Goal: Information Seeking & Learning: Learn about a topic

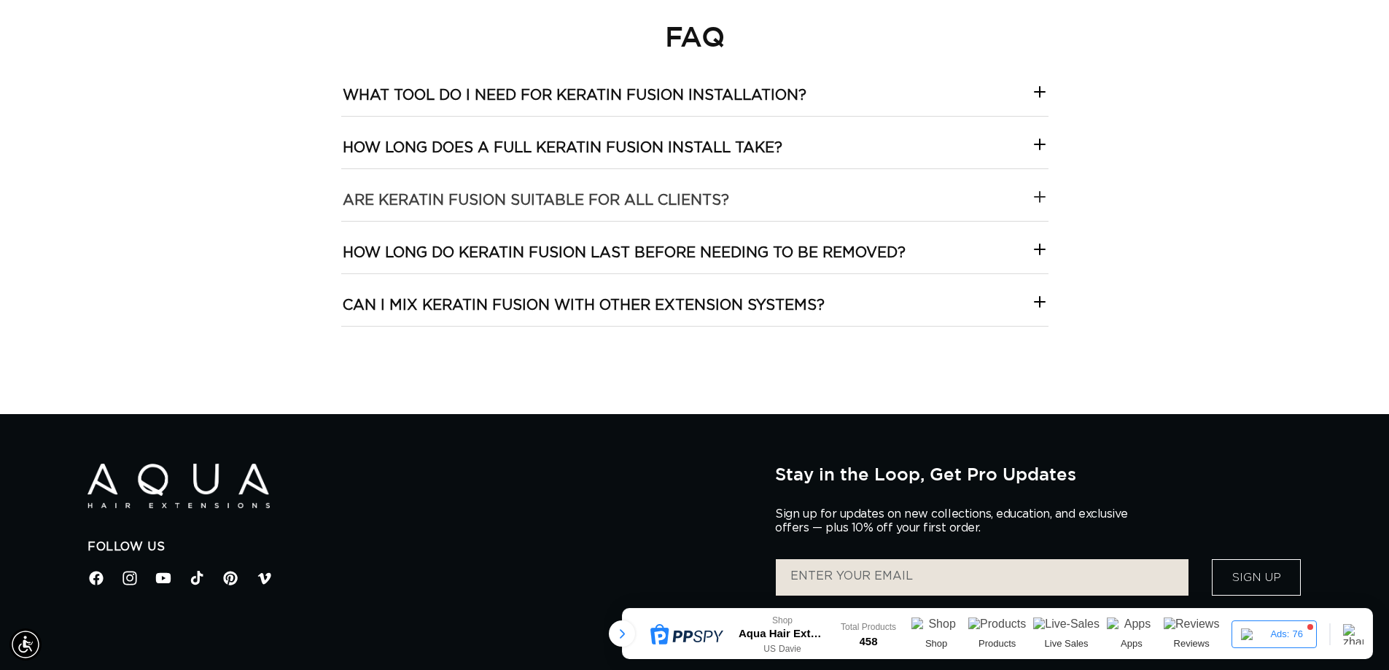
scroll to position [4604, 0]
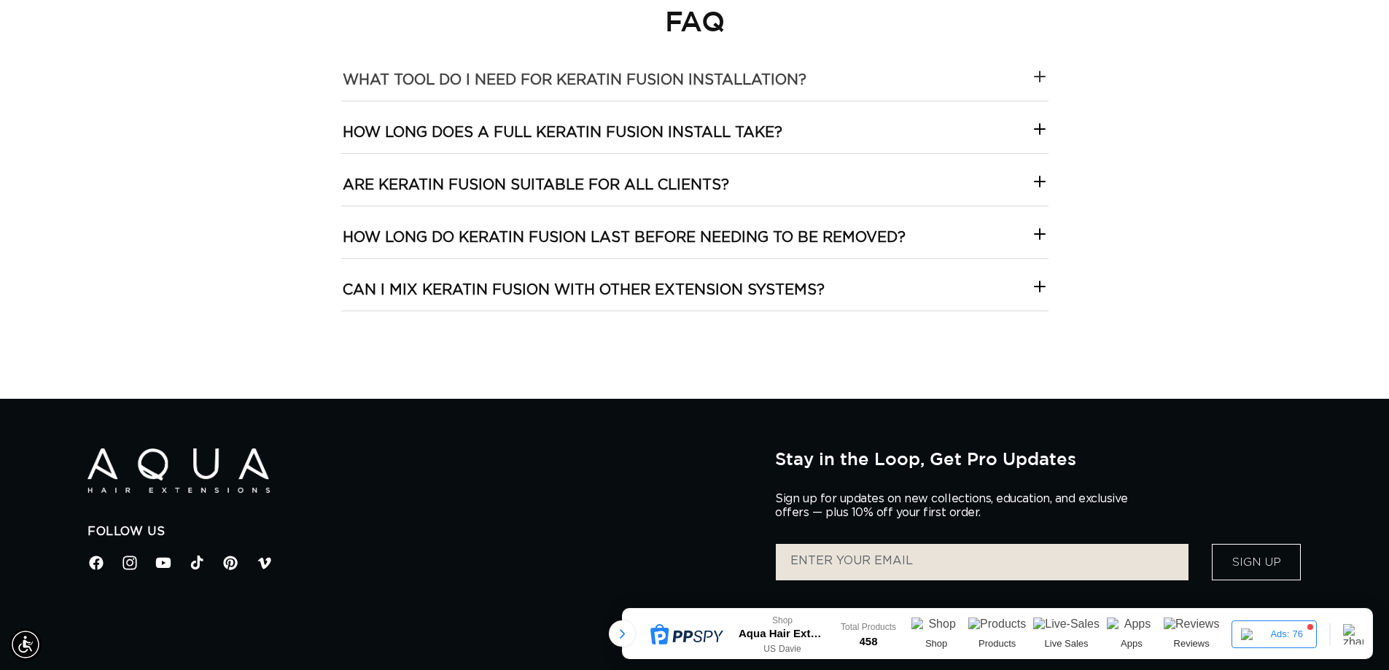
click at [560, 82] on h3 "What tool do I need for keratin fusion installation?" at bounding box center [575, 80] width 464 height 19
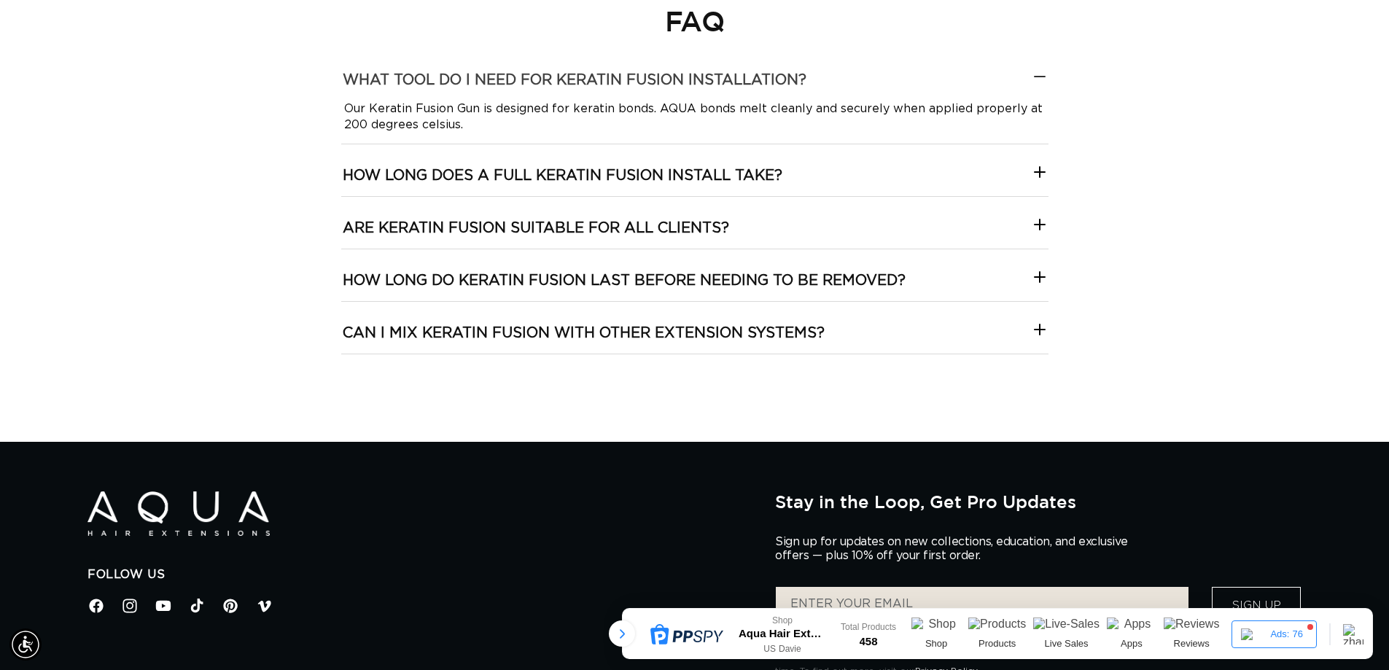
click at [560, 82] on h3 "What tool do I need for keratin fusion installation?" at bounding box center [575, 80] width 464 height 19
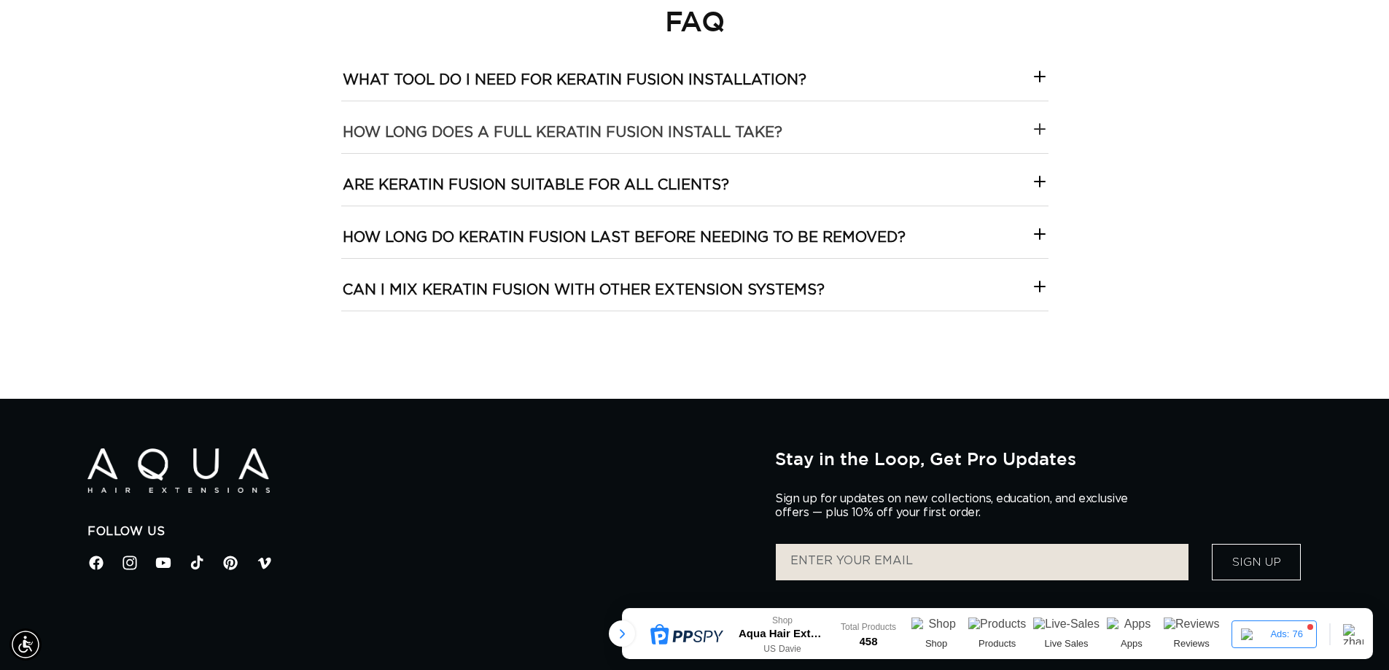
click at [552, 130] on h3 "How long does a full keratin fusion install take?" at bounding box center [563, 132] width 440 height 19
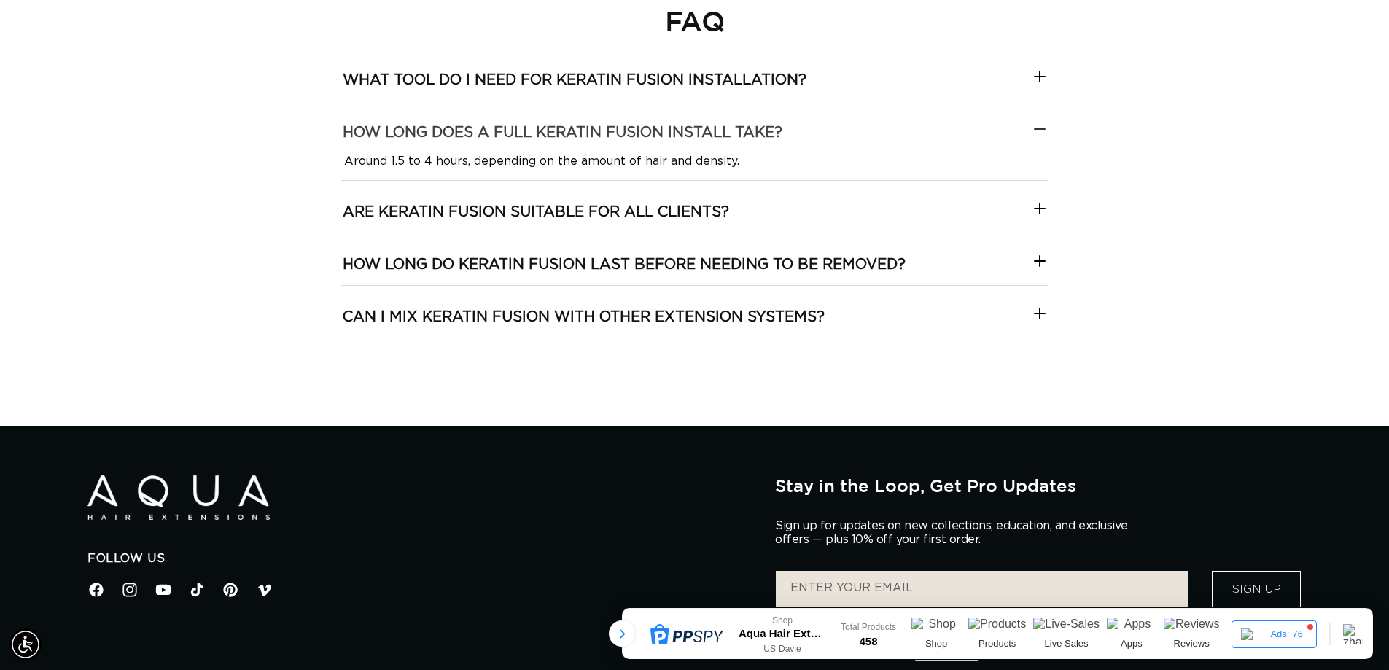
click at [552, 130] on h3 "How long does a full keratin fusion install take?" at bounding box center [563, 132] width 440 height 19
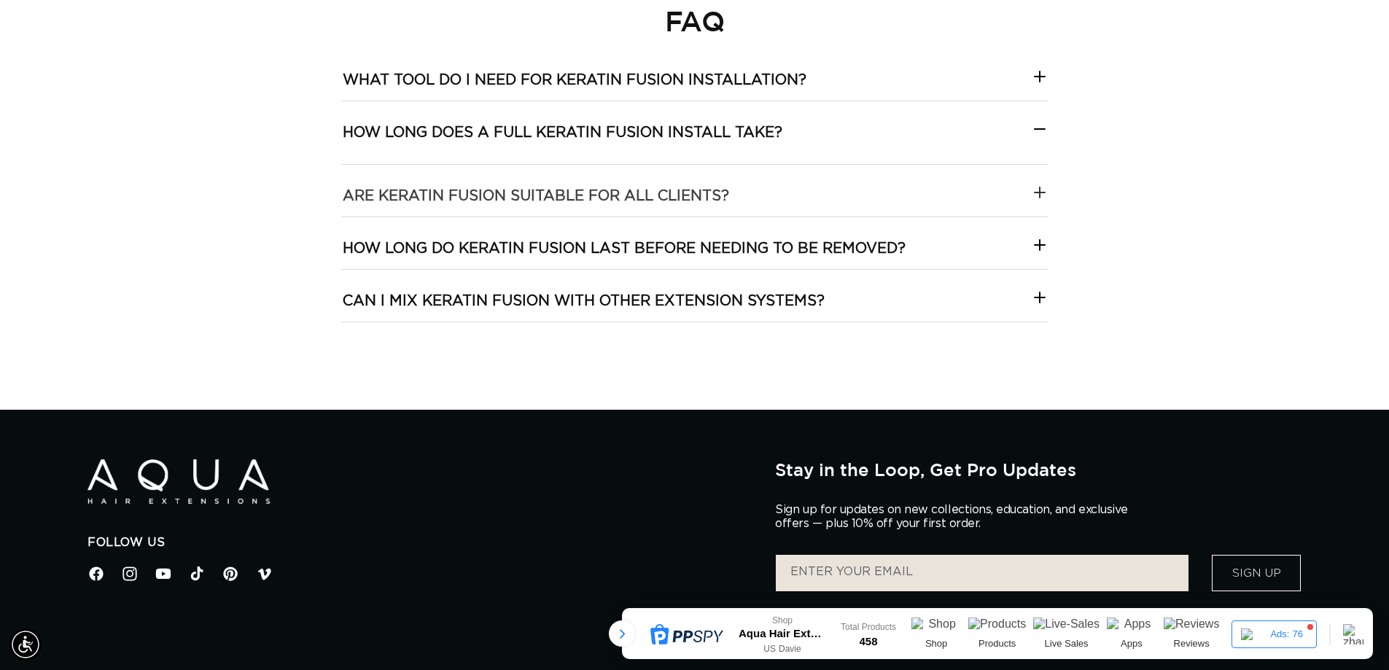
scroll to position [0, 2570]
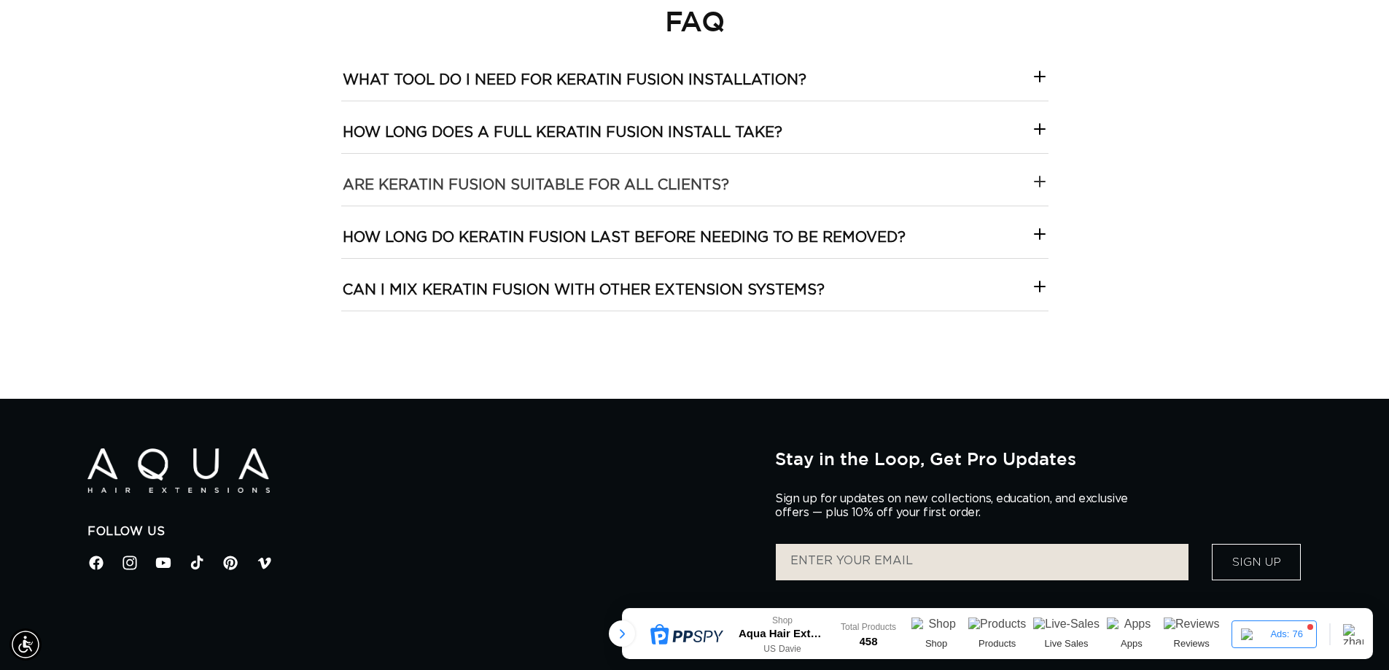
click at [534, 179] on h3 "Are keratin fusion suitable for all clients?" at bounding box center [536, 185] width 386 height 19
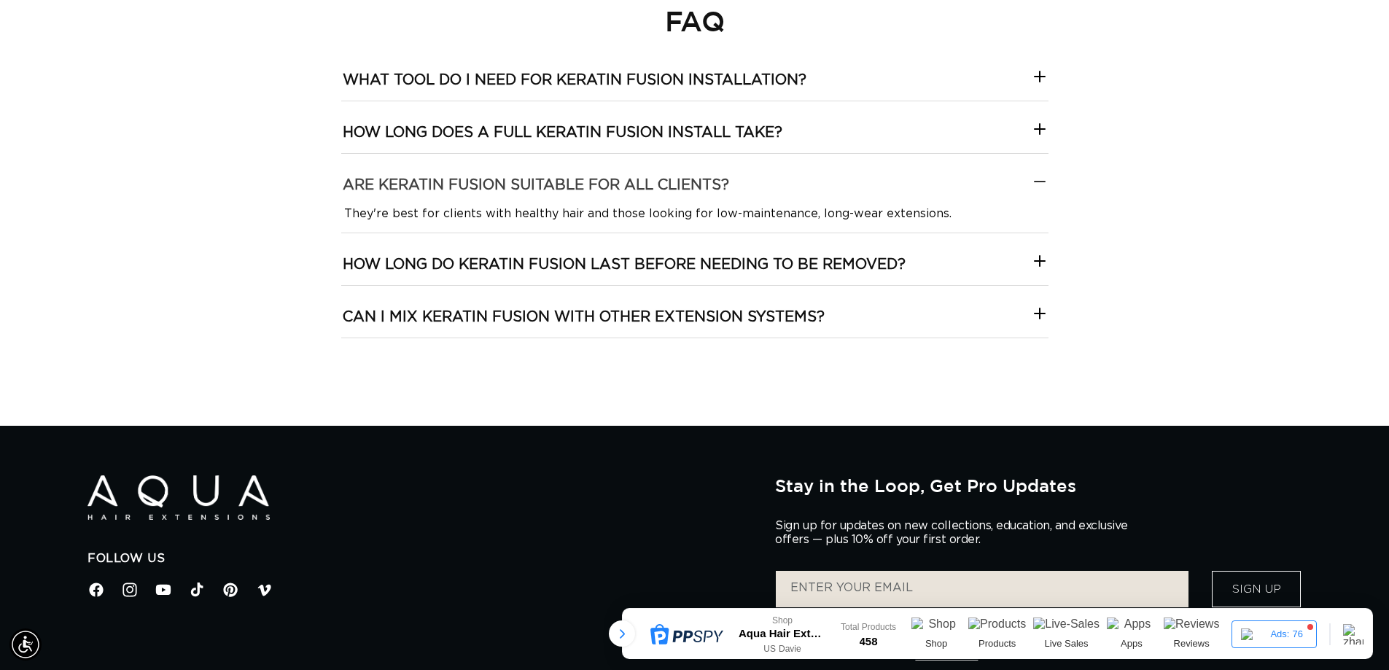
click at [534, 179] on h3 "Are keratin fusion suitable for all clients?" at bounding box center [536, 185] width 386 height 19
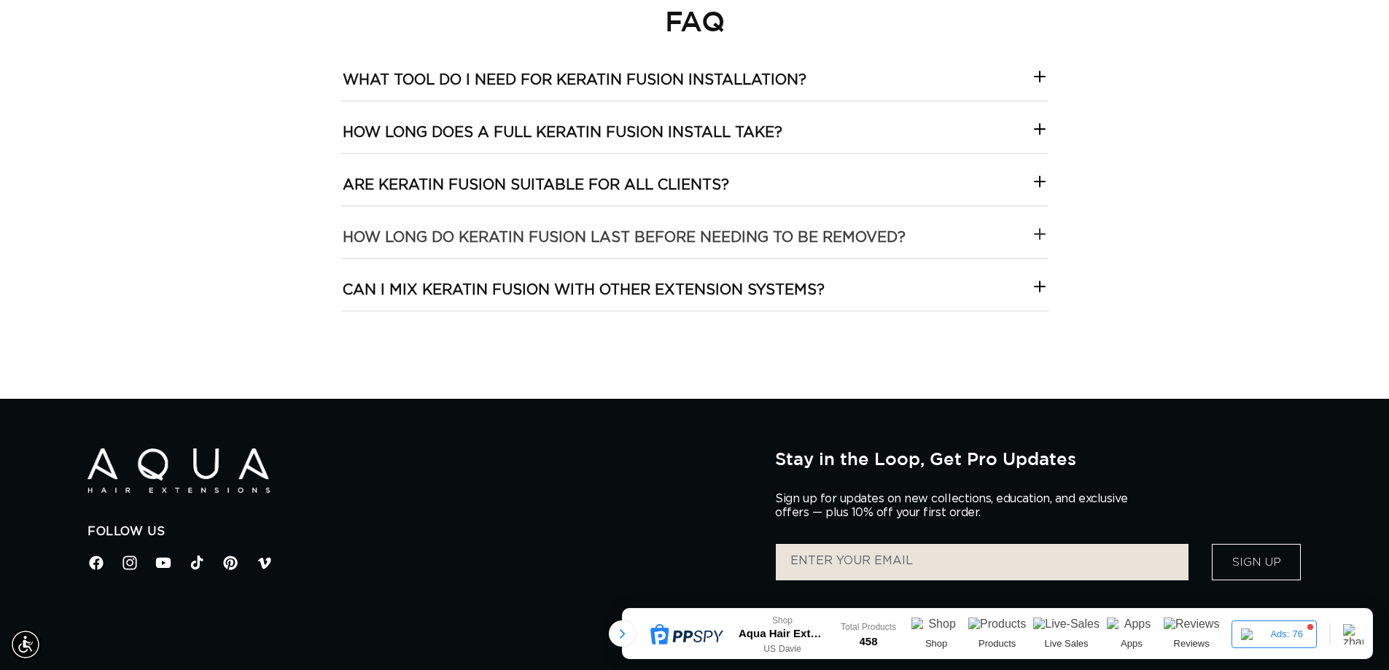
click at [507, 230] on h3 "How long do keratin fusion last before needing to be removed?" at bounding box center [624, 237] width 563 height 19
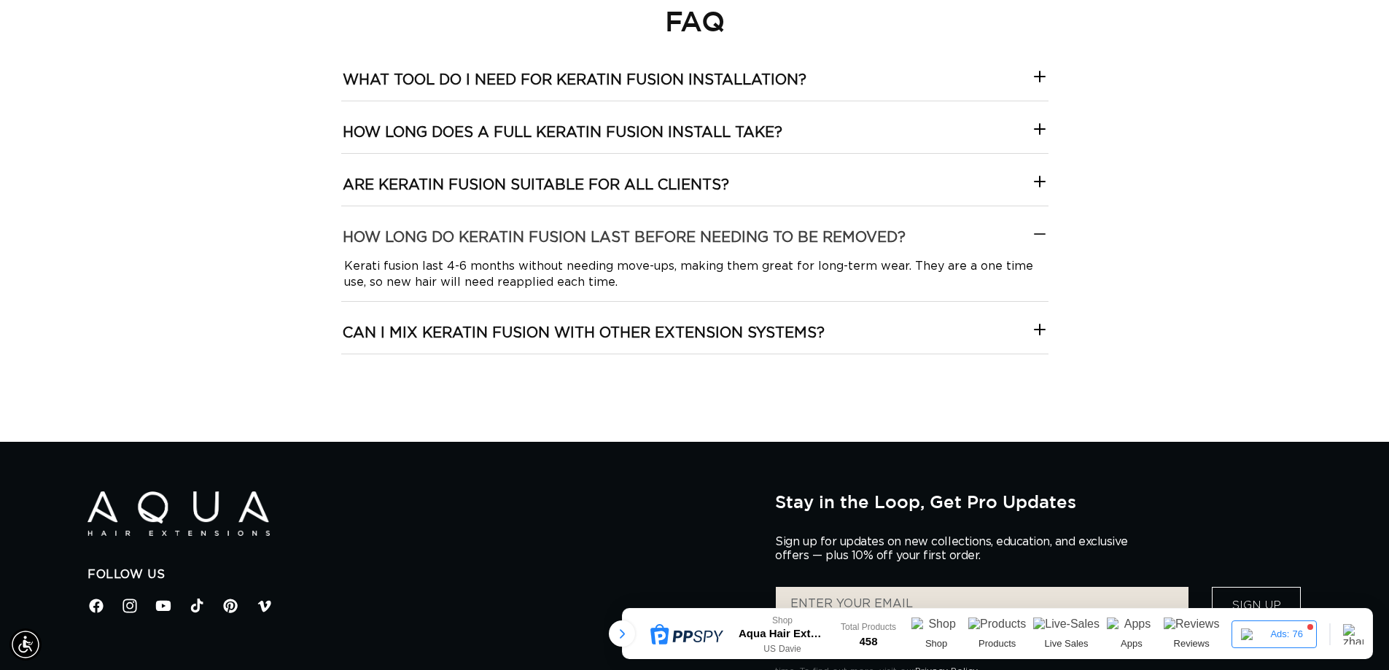
click at [507, 230] on h3 "How long do keratin fusion last before needing to be removed?" at bounding box center [624, 237] width 563 height 19
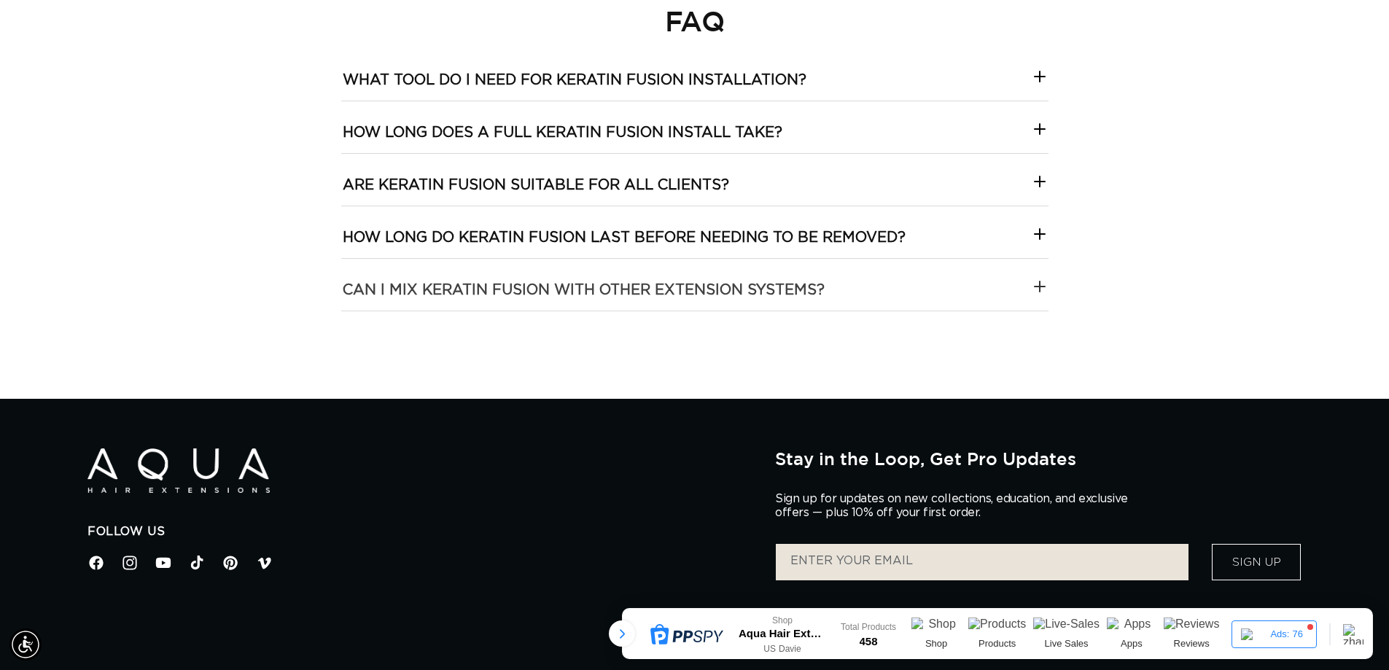
click at [499, 299] on h3 "Can I mix keratin fusion with other extension systems?" at bounding box center [584, 290] width 482 height 19
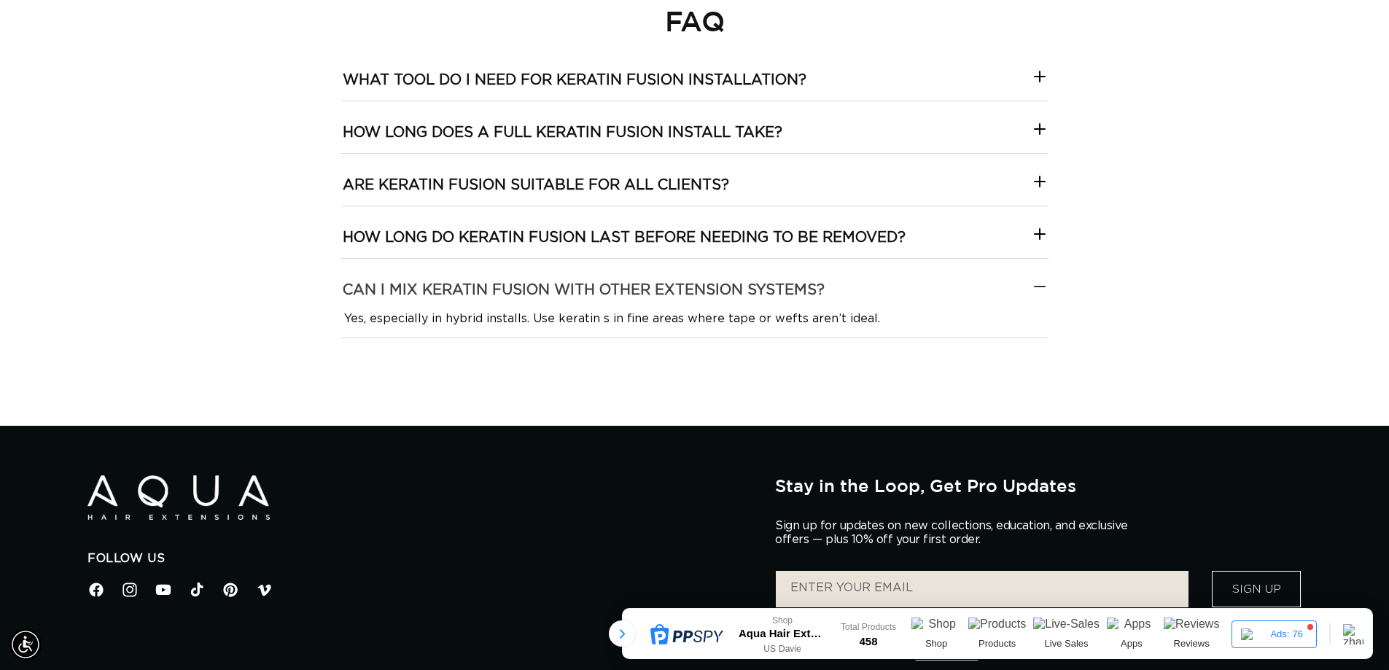
click at [499, 299] on h3 "Can I mix keratin fusion with other extension systems?" at bounding box center [584, 290] width 482 height 19
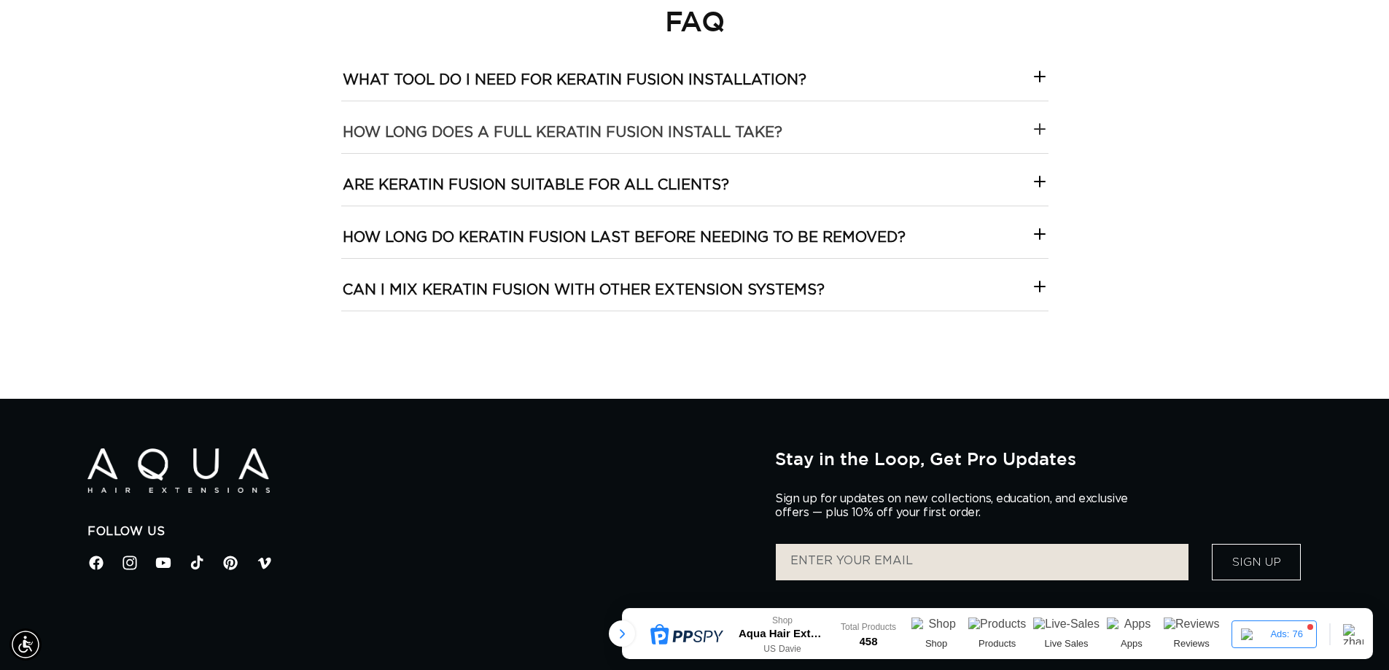
click at [416, 133] on h3 "How long does a full keratin fusion install take?" at bounding box center [563, 132] width 440 height 19
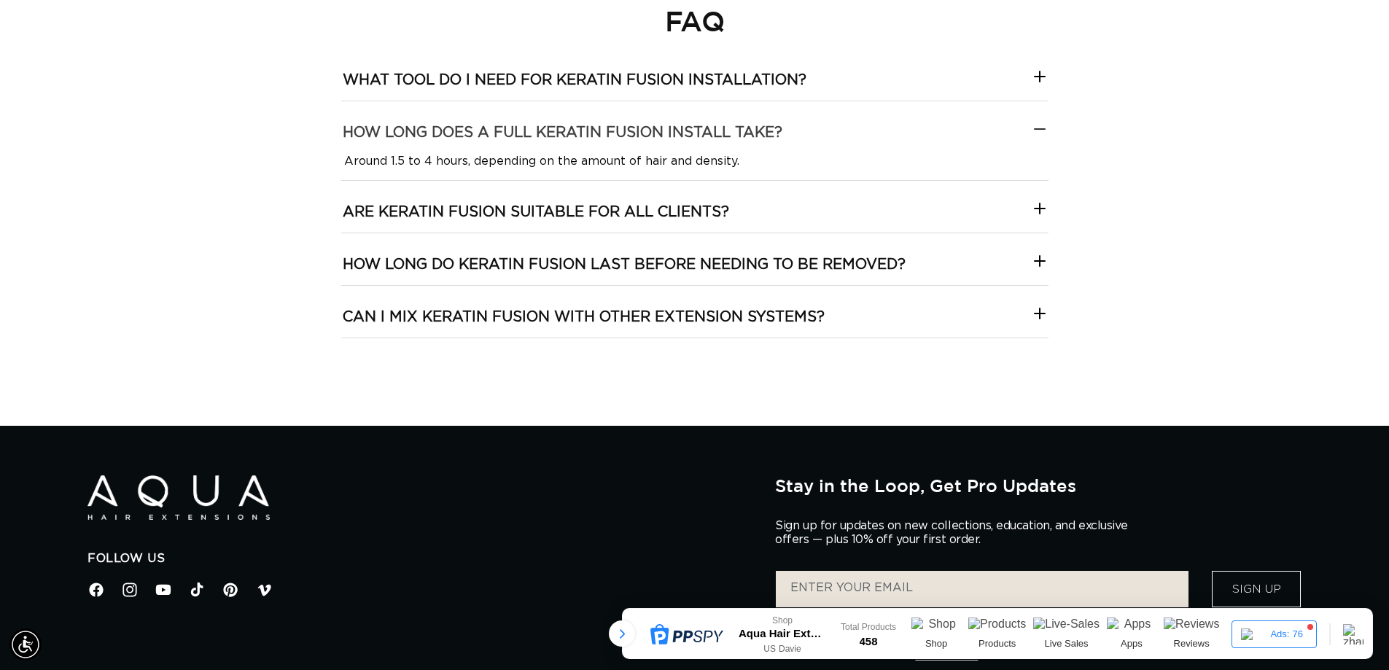
scroll to position [0, 1285]
click at [432, 85] on h3 "What tool do I need for keratin fusion installation?" at bounding box center [575, 80] width 464 height 19
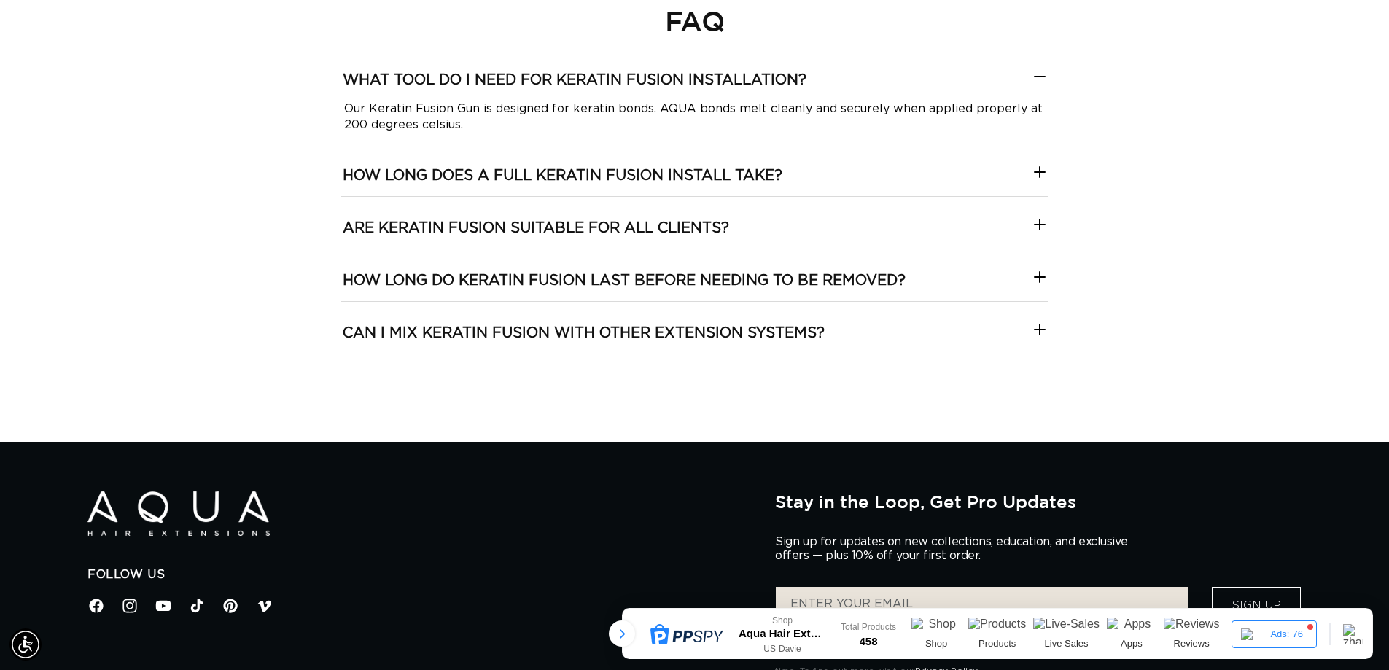
scroll to position [0, 2570]
drag, startPoint x: 466, startPoint y: 127, endPoint x: 346, endPoint y: 79, distance: 129.5
click at [346, 79] on installation\?-template--18844261286116__collapsible_content_RjkbrX "What tool do I need for keratin fusion installation? Our Keratin Fusion Gun is …" at bounding box center [694, 91] width 707 height 84
copy installation\?-template--18844261286116__collapsible_content_RjkbrX "What tool do I need for keratin fusion installation? Our Keratin Fusion Gun is …"
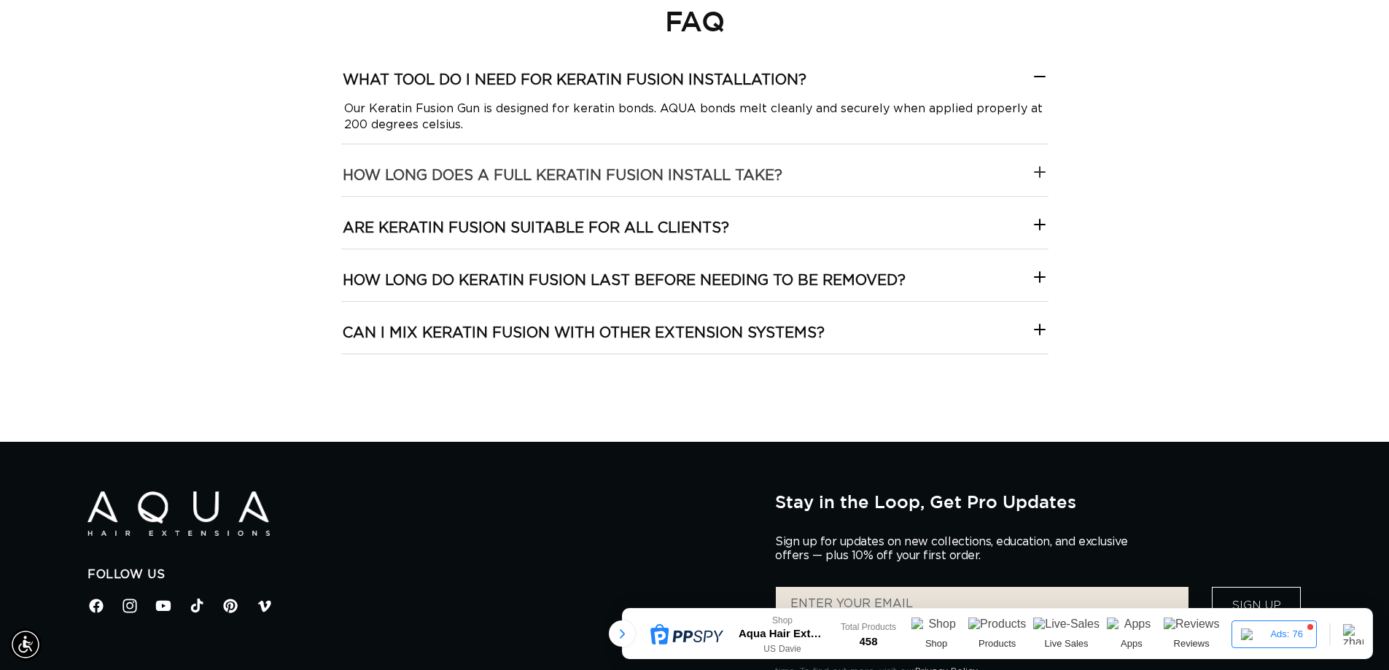
click at [456, 173] on h3 "How long does a full keratin fusion install take?" at bounding box center [563, 175] width 440 height 19
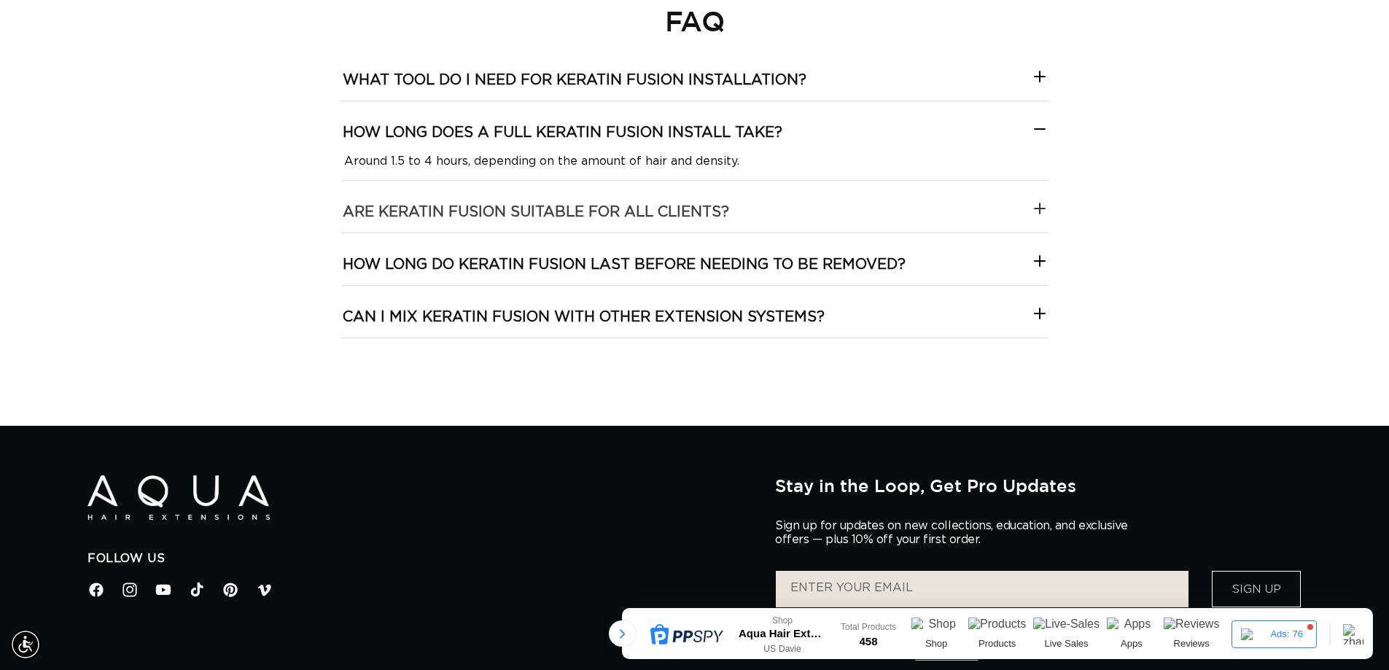
click at [445, 206] on h3 "Are keratin fusion suitable for all clients?" at bounding box center [536, 212] width 386 height 19
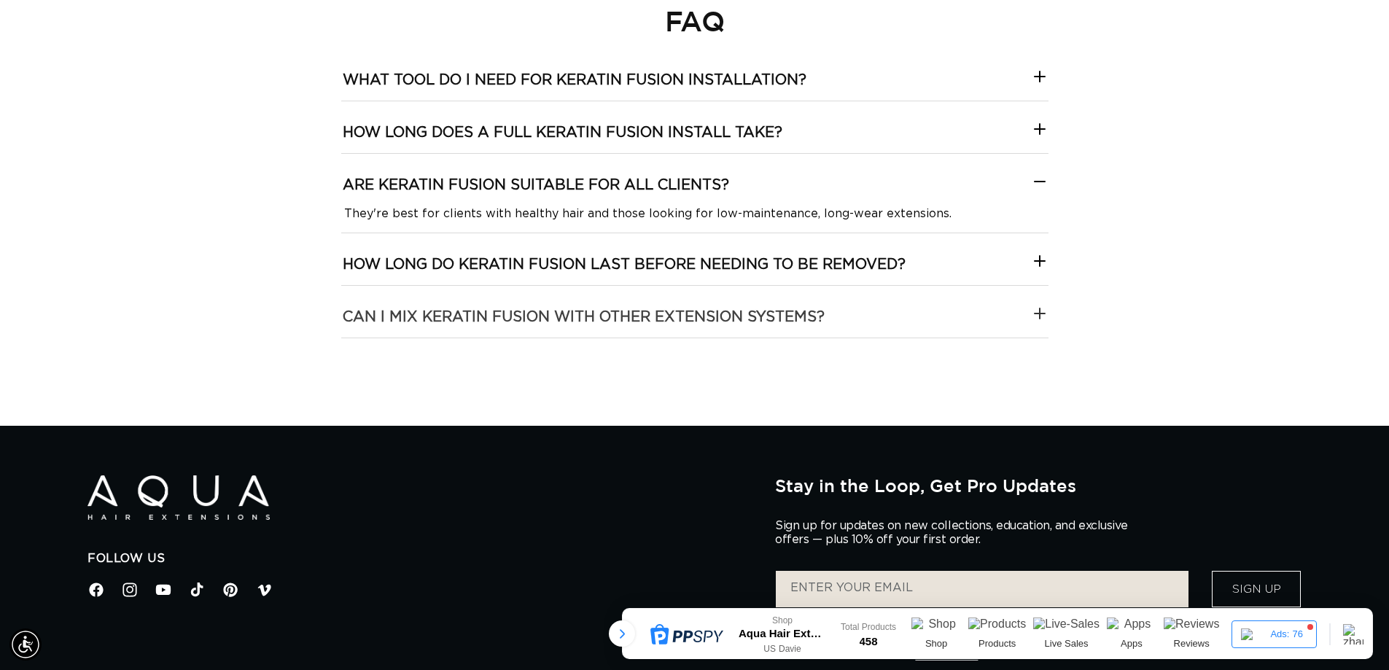
click at [483, 316] on h3 "Can I mix keratin fusion with other extension systems?" at bounding box center [584, 317] width 482 height 19
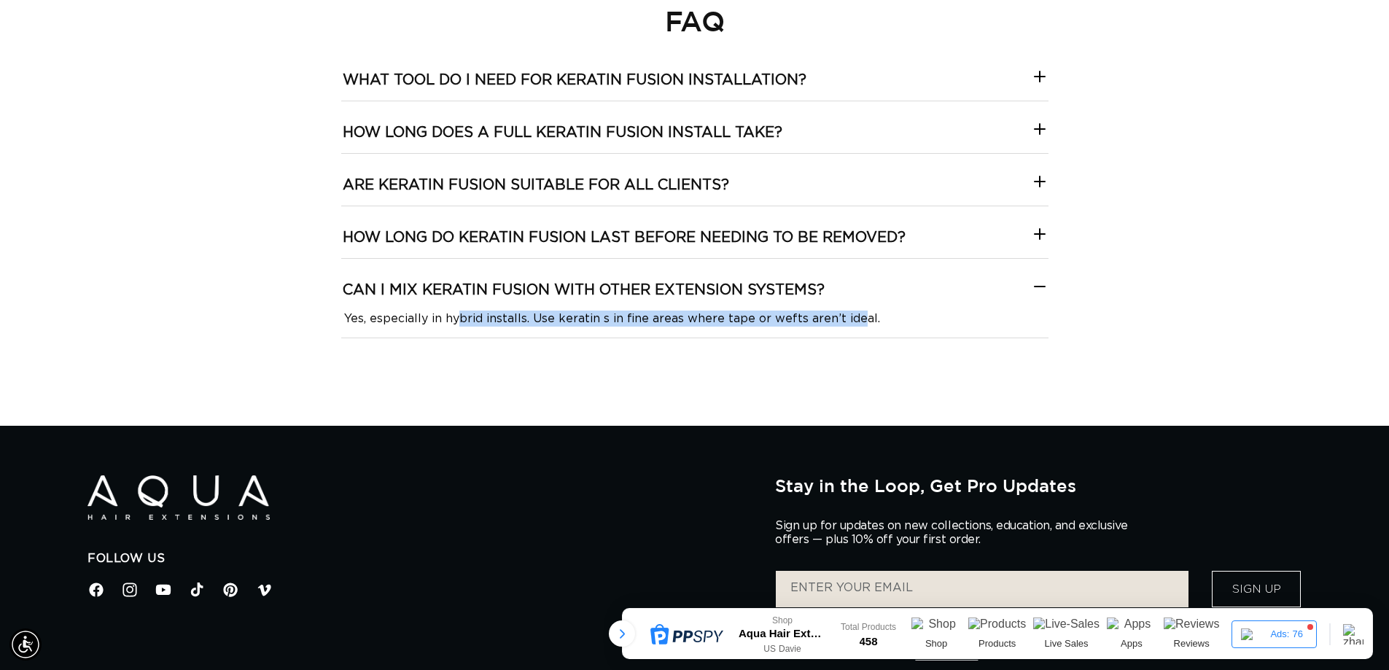
scroll to position [0, 2570]
drag, startPoint x: 340, startPoint y: 316, endPoint x: 879, endPoint y: 323, distance: 538.7
click at [879, 323] on systems\?-template--18844261286116__collapsible_content_RjkbrX "Yes, especially in hybrid installs. Use keratin s in fine areas where tape or w…" at bounding box center [694, 318] width 707 height 16
copy systems\?-template--18844261286116__collapsible_content_RjkbrX "Yes, especially in hybrid installs. Use keratin s in fine areas where tape or w…"
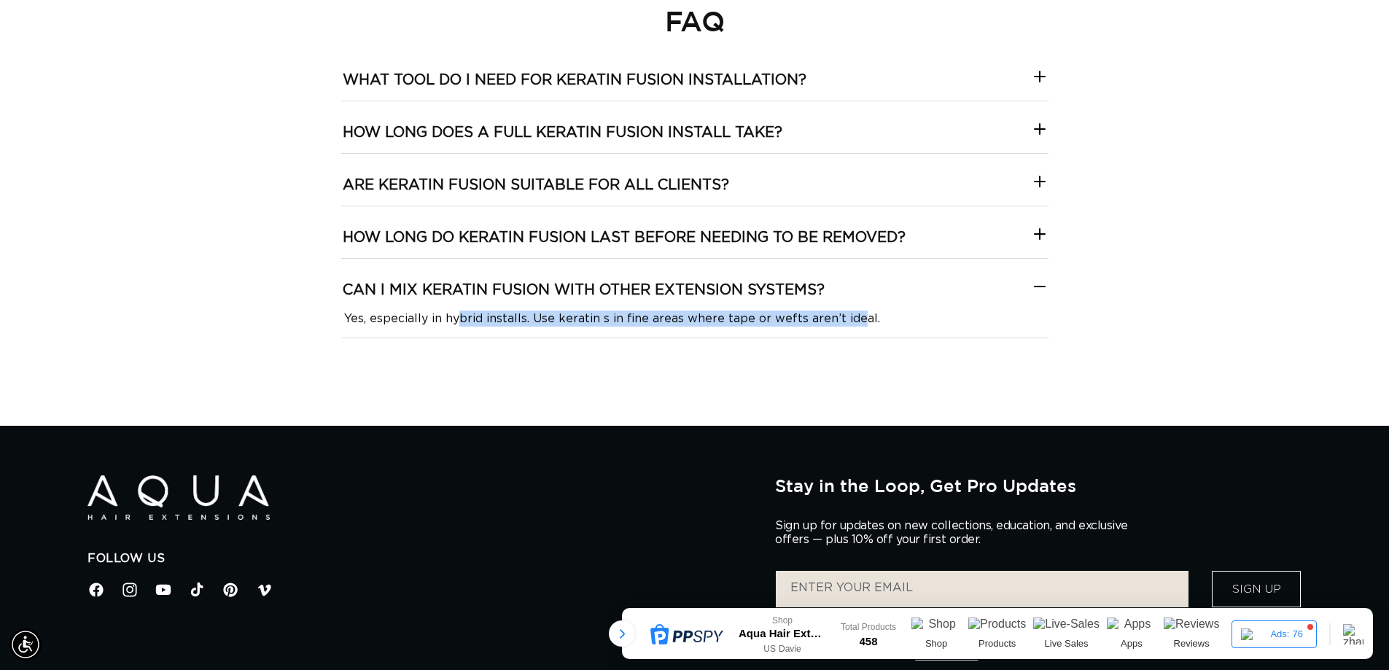
click at [832, 362] on section "FAQ What tool do I need for keratin fusion installation? Our Keratin Fusion Gun…" at bounding box center [694, 214] width 1389 height 423
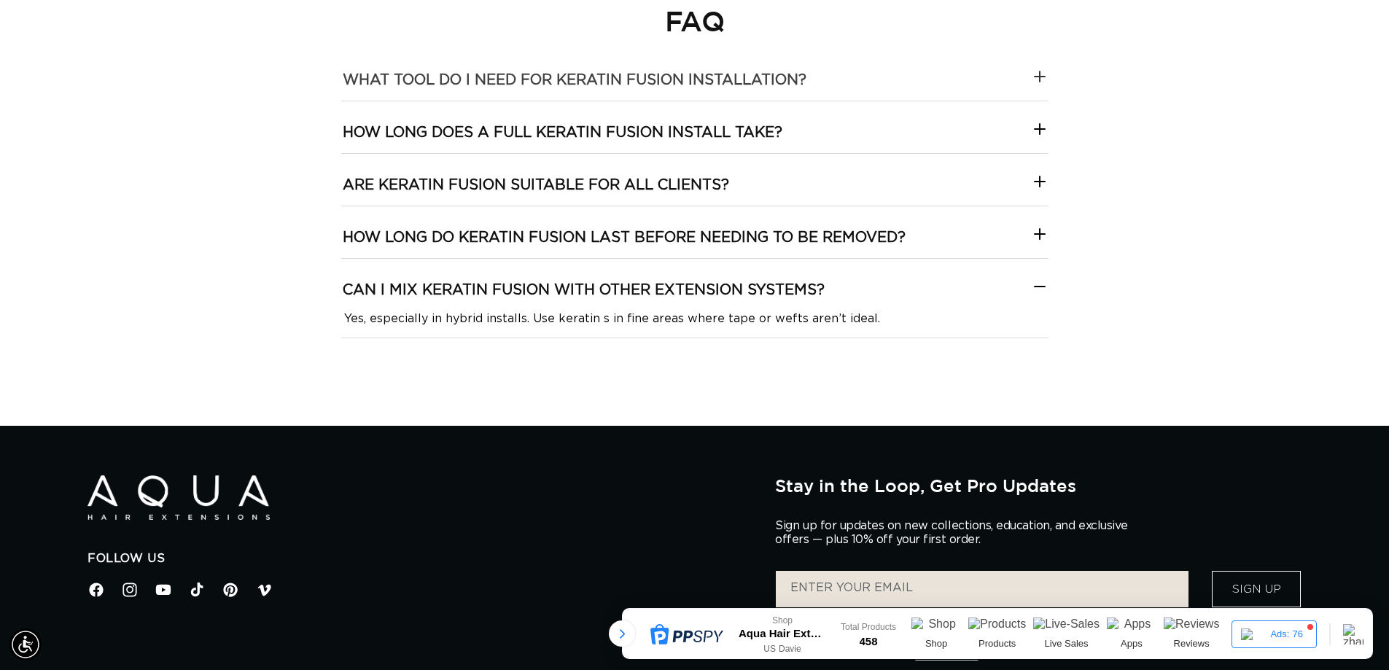
click at [391, 84] on h3 "What tool do I need for keratin fusion installation?" at bounding box center [575, 80] width 464 height 19
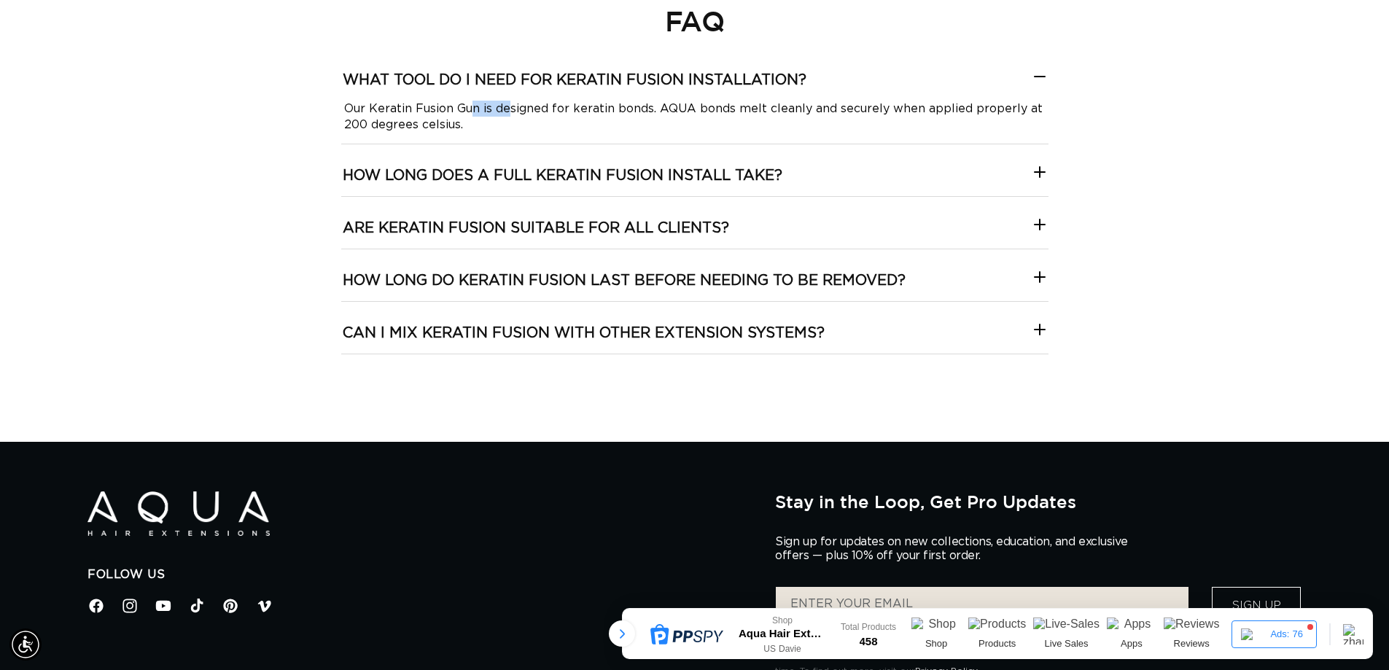
scroll to position [0, 2570]
drag, startPoint x: 342, startPoint y: 106, endPoint x: 558, endPoint y: 124, distance: 217.2
click at [558, 124] on installation\?-template--18844261286116__collapsible_content_RjkbrX "Our Keratin Fusion Gun is designed for keratin bonds. AQUA bonds melt cleanly a…" at bounding box center [694, 117] width 707 height 32
copy installation\?-template--18844261286116__collapsible_content_RjkbrX "Our Keratin Fusion Gun is designed for keratin bonds. AQUA bonds melt cleanly a…"
click at [558, 124] on installation\?-template--18844261286116__collapsible_content_RjkbrX "Our Keratin Fusion Gun is designed for keratin bonds. AQUA bonds melt cleanly a…" at bounding box center [694, 117] width 707 height 32
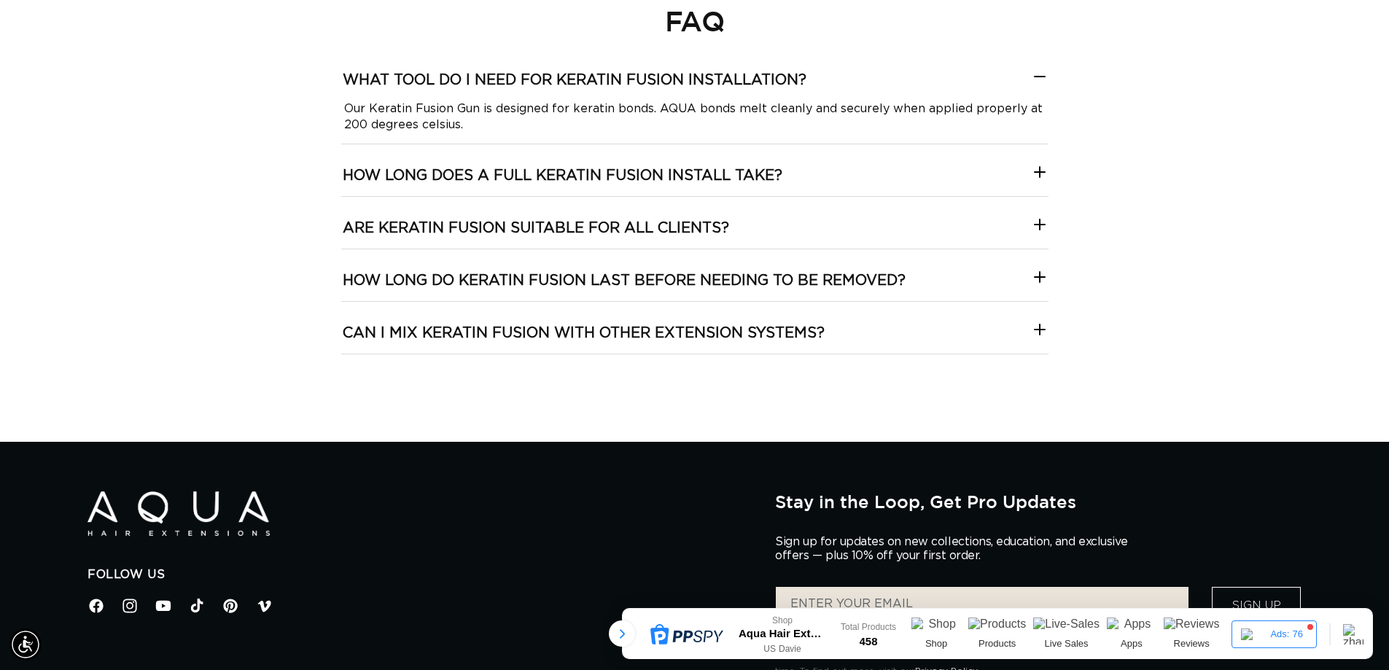
scroll to position [0, 0]
drag, startPoint x: 558, startPoint y: 124, endPoint x: 342, endPoint y: 109, distance: 217.0
click at [342, 109] on installation\?-template--18844261286116__collapsible_content_RjkbrX "Our Keratin Fusion Gun is designed for keratin bonds. AQUA bonds melt cleanly a…" at bounding box center [694, 117] width 707 height 32
copy installation\?-template--18844261286116__collapsible_content_RjkbrX "Our Keratin Fusion Gun is designed for keratin bonds. AQUA bonds melt cleanly a…"
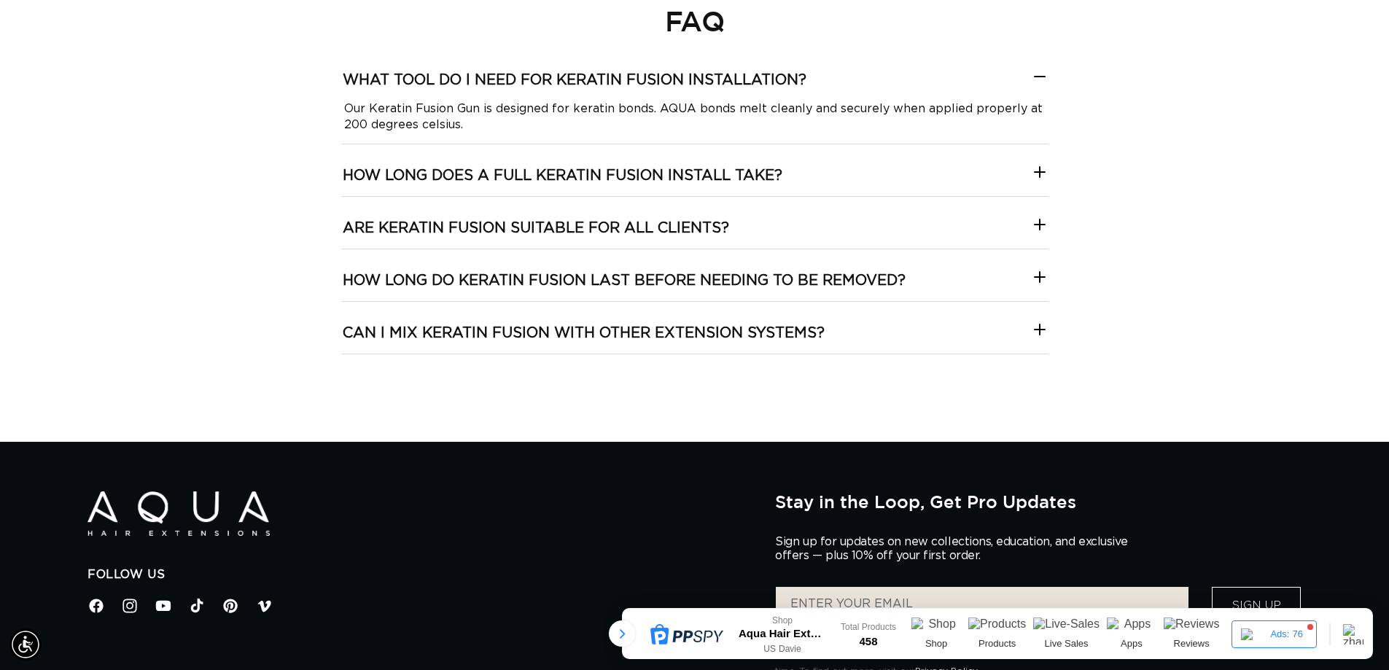
click at [1210, 224] on div "FAQ What tool do I need for keratin fusion installation? Our Keratin Fusion Gun…" at bounding box center [694, 178] width 1389 height 351
click at [561, 176] on h3 "How long does a full keratin fusion install take?" at bounding box center [563, 175] width 440 height 19
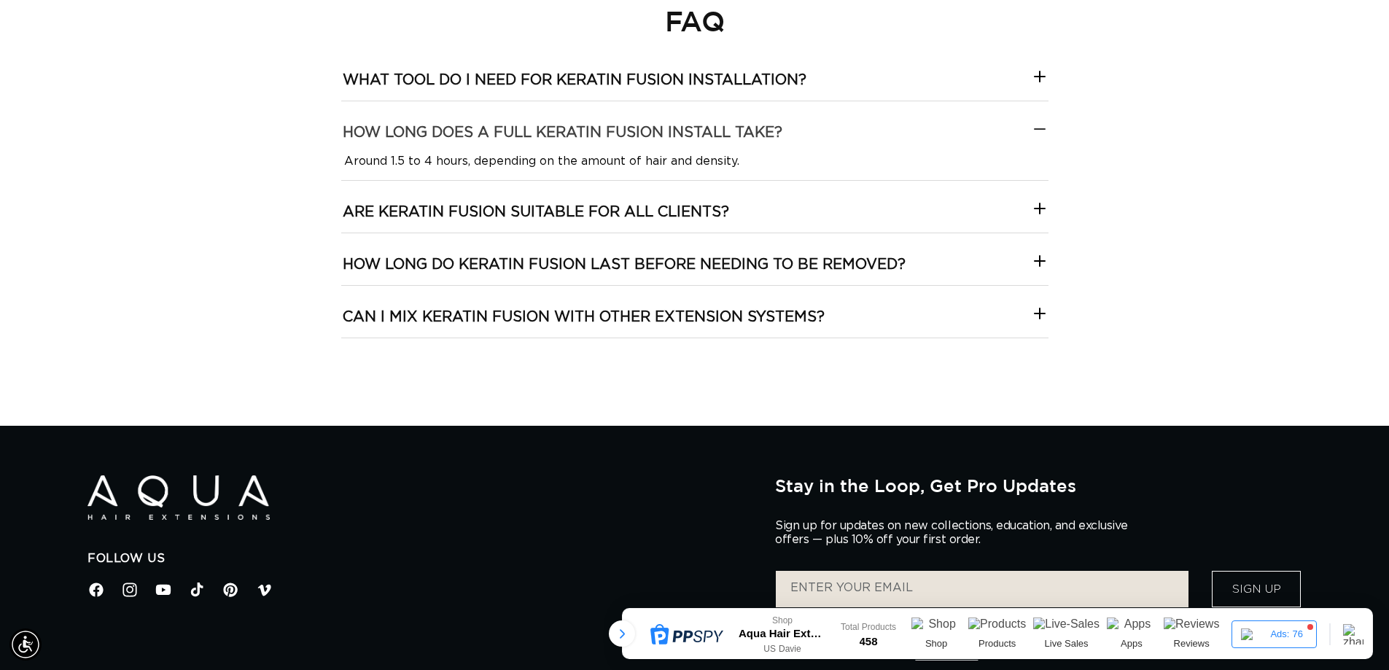
scroll to position [0, 0]
drag, startPoint x: 473, startPoint y: 162, endPoint x: 738, endPoint y: 172, distance: 265.5
click at [738, 172] on div "How long does a full keratin fusion install take? Around 1.5 to 4 hours, depend…" at bounding box center [694, 140] width 707 height 79
copy take\?-template--18844261286116__collapsible_content_RjkbrX "depending on the amount of hair and density."
click at [738, 172] on div "How long does a full keratin fusion install take? Around 1.5 to 4 hours, depend…" at bounding box center [694, 140] width 707 height 79
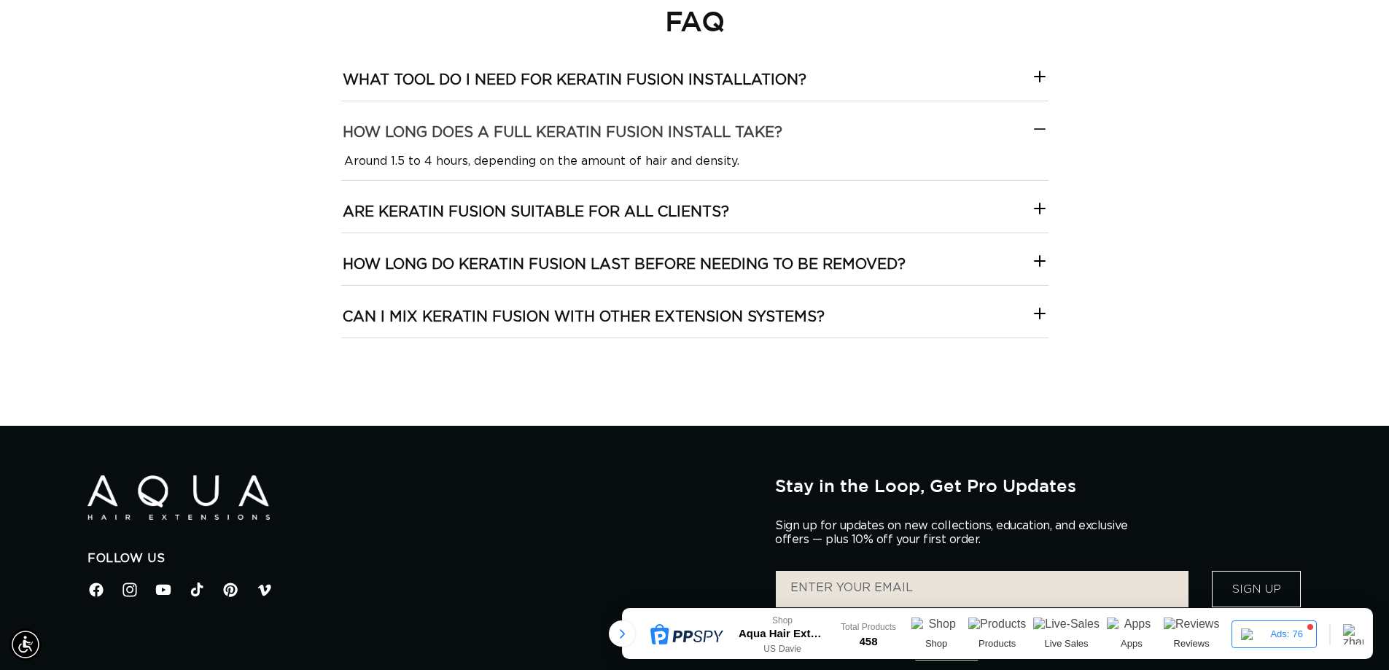
scroll to position [0, 1285]
drag, startPoint x: 750, startPoint y: 163, endPoint x: 343, endPoint y: 146, distance: 407.8
click at [343, 146] on take\?-template--18844261286116__collapsible_content_RjkbrX "How long does a full keratin fusion install take? Around 1.5 to 4 hours, depend…" at bounding box center [694, 135] width 707 height 68
copy take\?-template--18844261286116__collapsible_content_RjkbrX "How long does a full keratin fusion install take? Around 1.5 to 4 hours, depend…"
click at [761, 155] on take\?-template--18844261286116__collapsible_content_RjkbrX "Around 1.5 to 4 hours, depending on the amount of hair and density." at bounding box center [694, 161] width 707 height 16
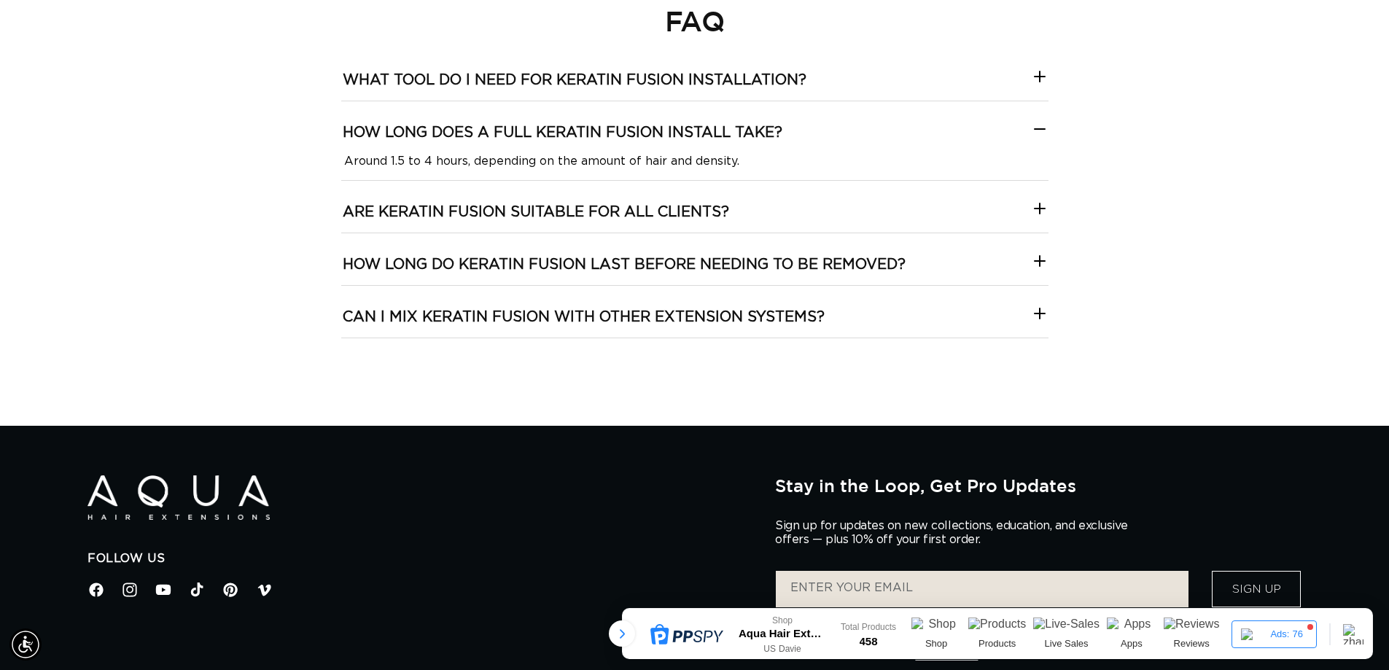
scroll to position [0, 2570]
drag, startPoint x: 745, startPoint y: 159, endPoint x: 348, endPoint y: 135, distance: 398.0
click at [348, 135] on take\?-template--18844261286116__collapsible_content_RjkbrX "How long does a full keratin fusion install take? Around 1.5 to 4 hours, depend…" at bounding box center [694, 135] width 707 height 68
copy take\?-template--18844261286116__collapsible_content_RjkbrX "How long does a full keratin fusion install take? Around 1.5 to 4 hours, depend…"
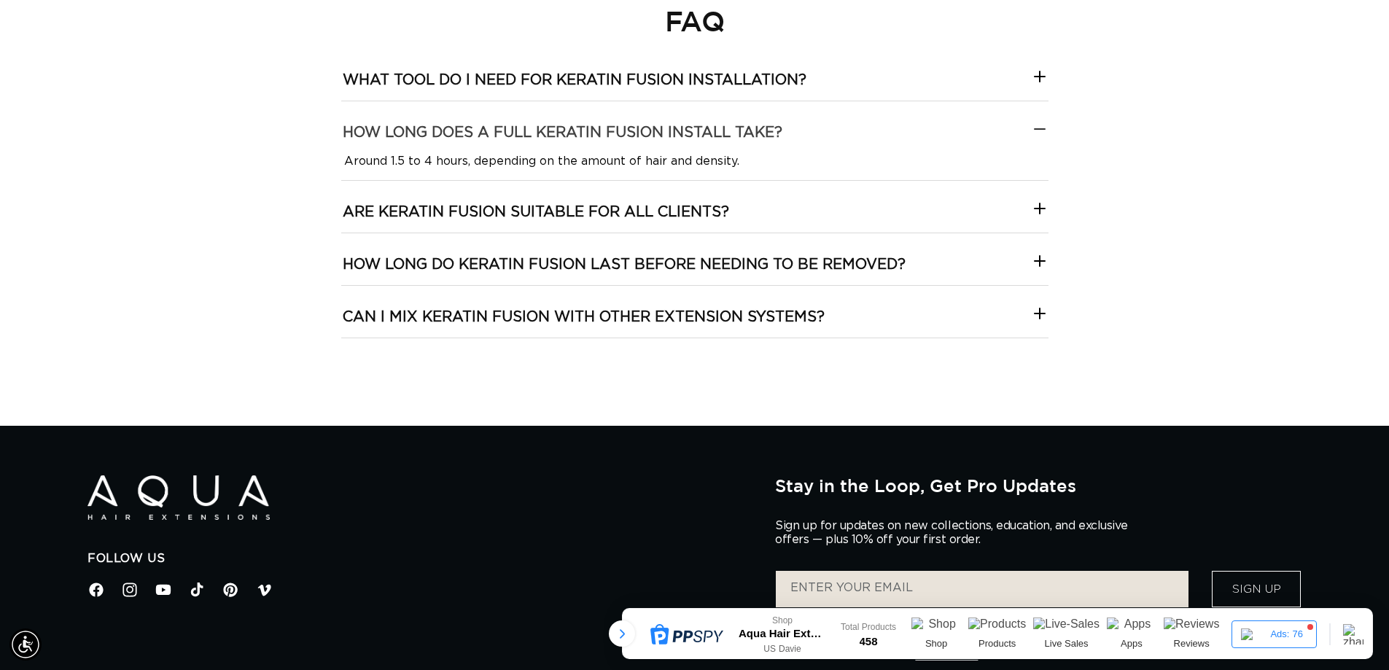
click at [407, 123] on h3 "How long does a full keratin fusion install take?" at bounding box center [563, 132] width 440 height 19
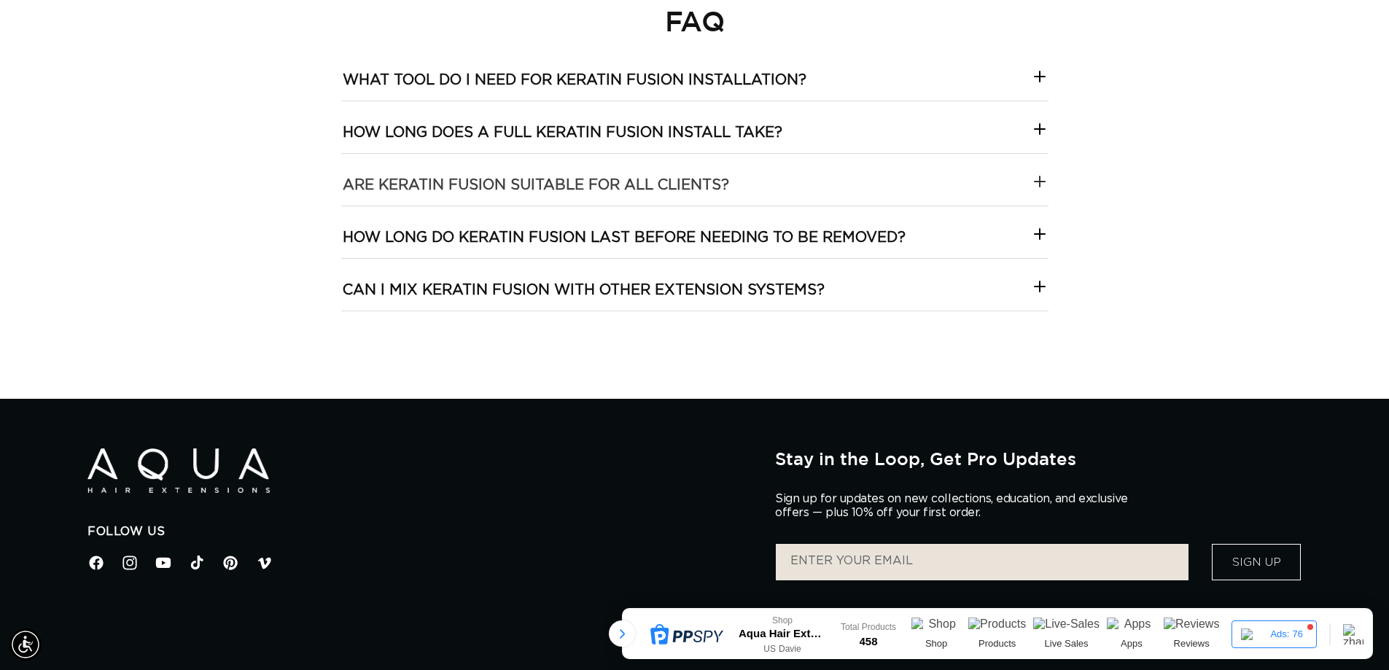
click at [445, 176] on h3 "Are keratin fusion suitable for all clients?" at bounding box center [536, 185] width 386 height 19
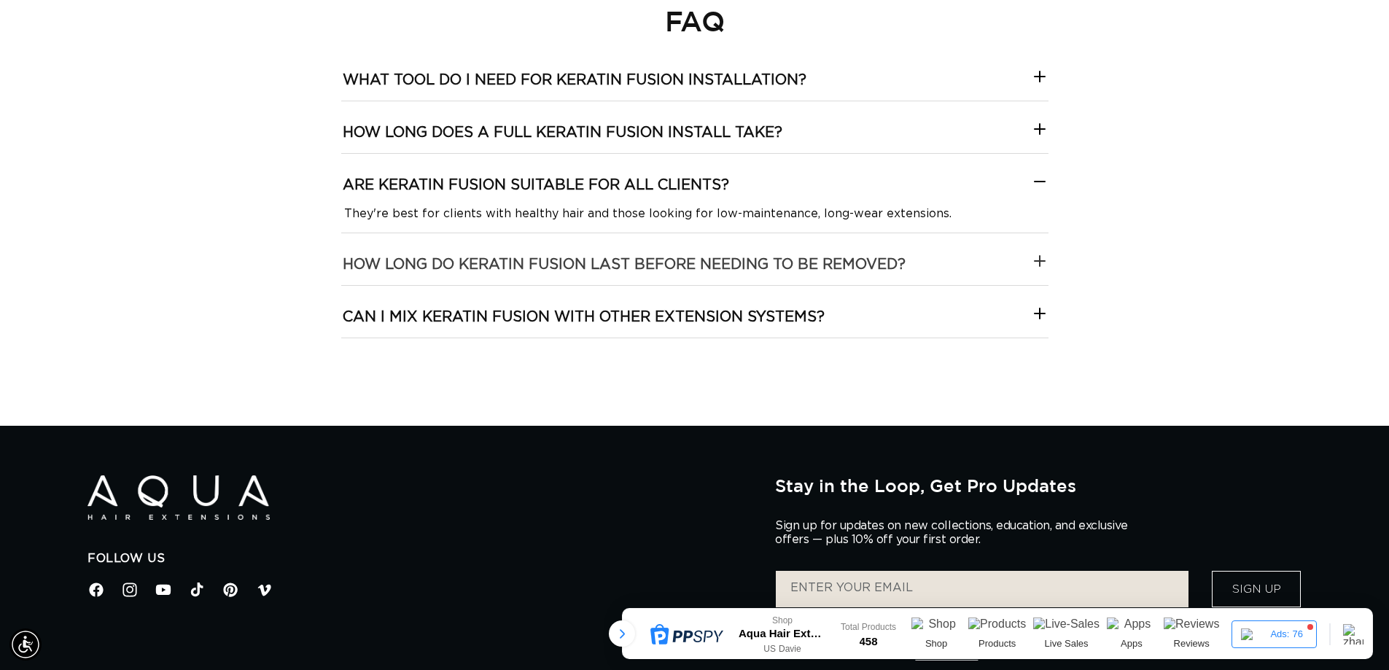
scroll to position [0, 1285]
click at [526, 251] on removed\?-template--18844261286116__collapsible_content_RjkbrX "How long do keratin fusion last before needing to be removed?" at bounding box center [694, 259] width 707 height 52
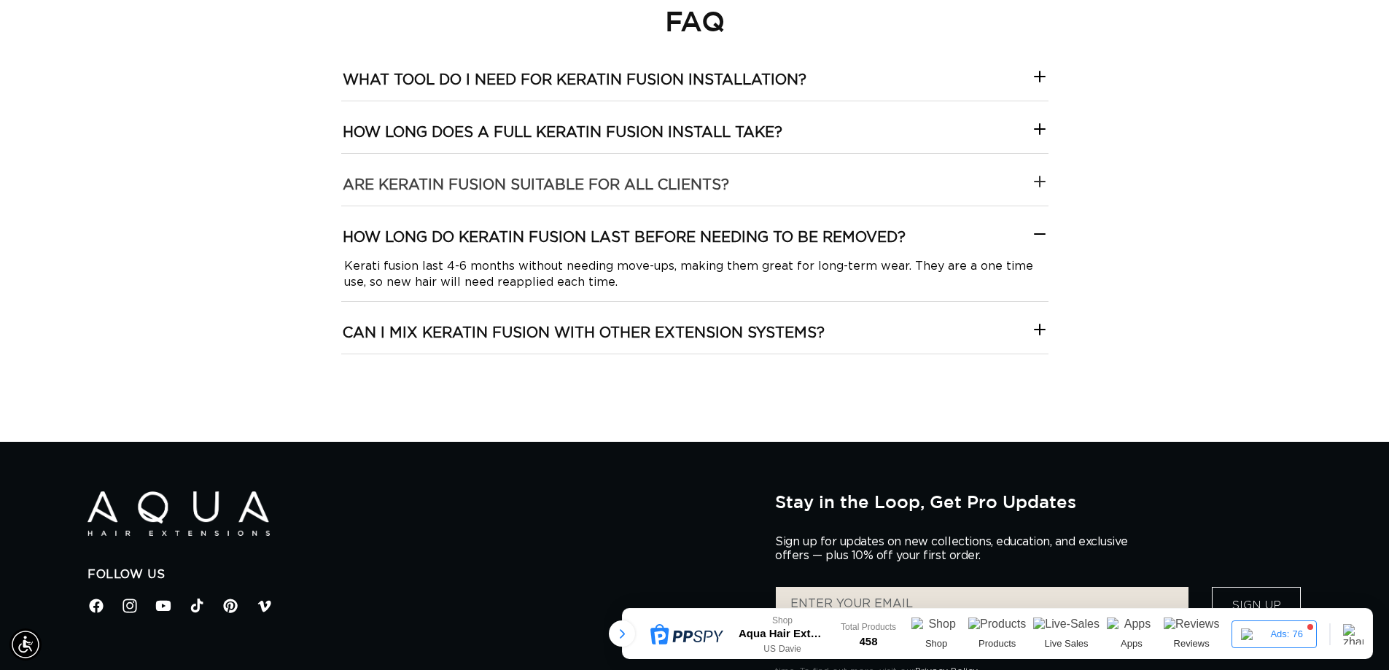
click at [598, 187] on h3 "Are keratin fusion suitable for all clients?" at bounding box center [536, 185] width 386 height 19
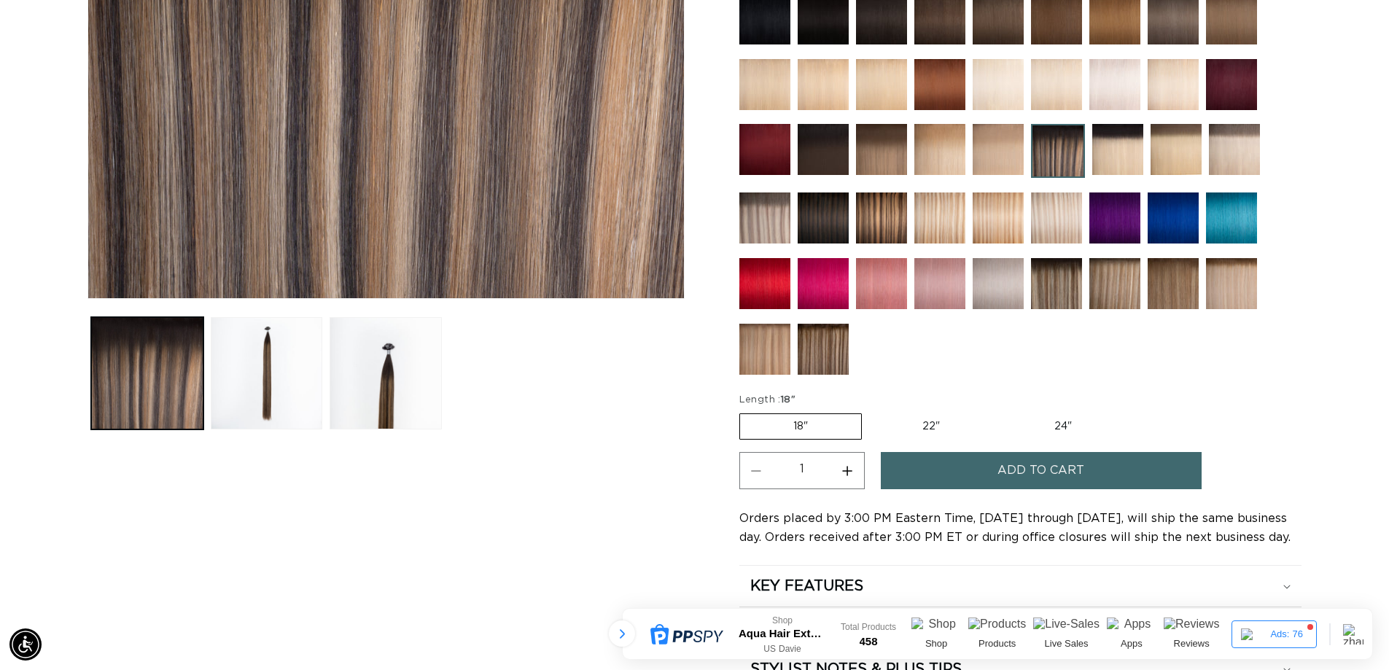
scroll to position [668, 0]
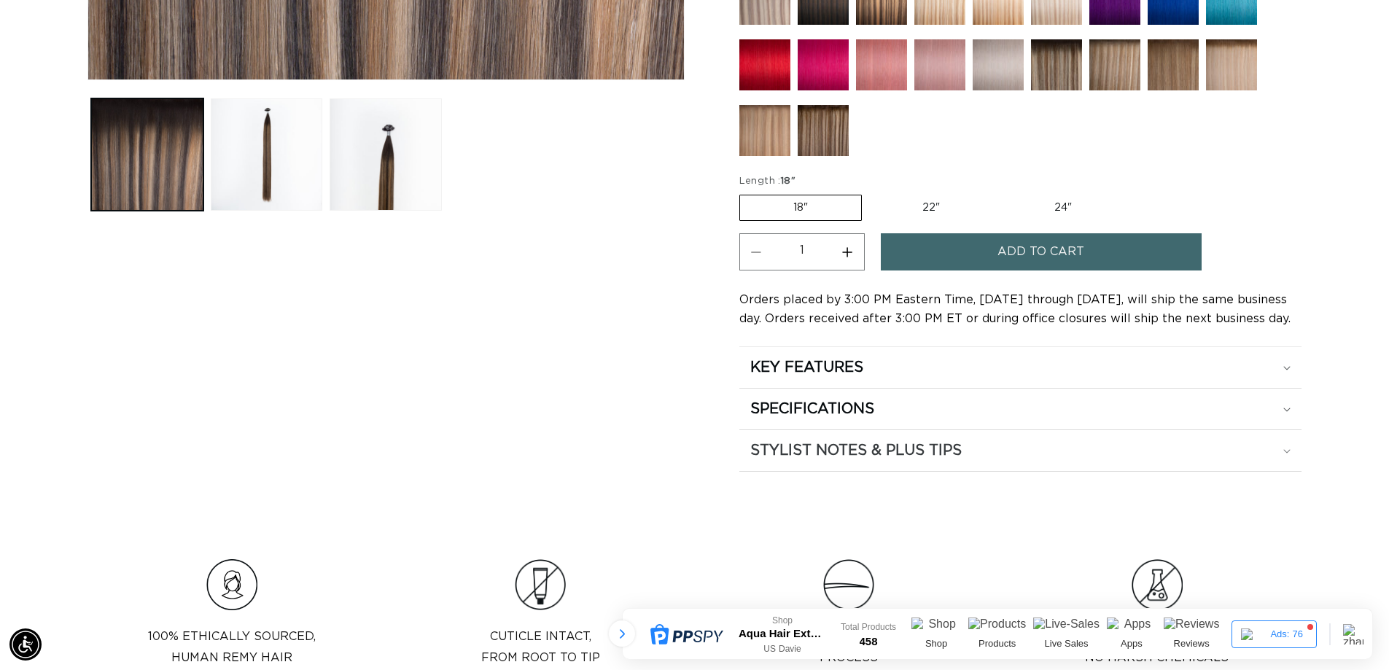
click at [829, 458] on h2 "STYLIST NOTES & PLUS TIPS" at bounding box center [855, 450] width 211 height 19
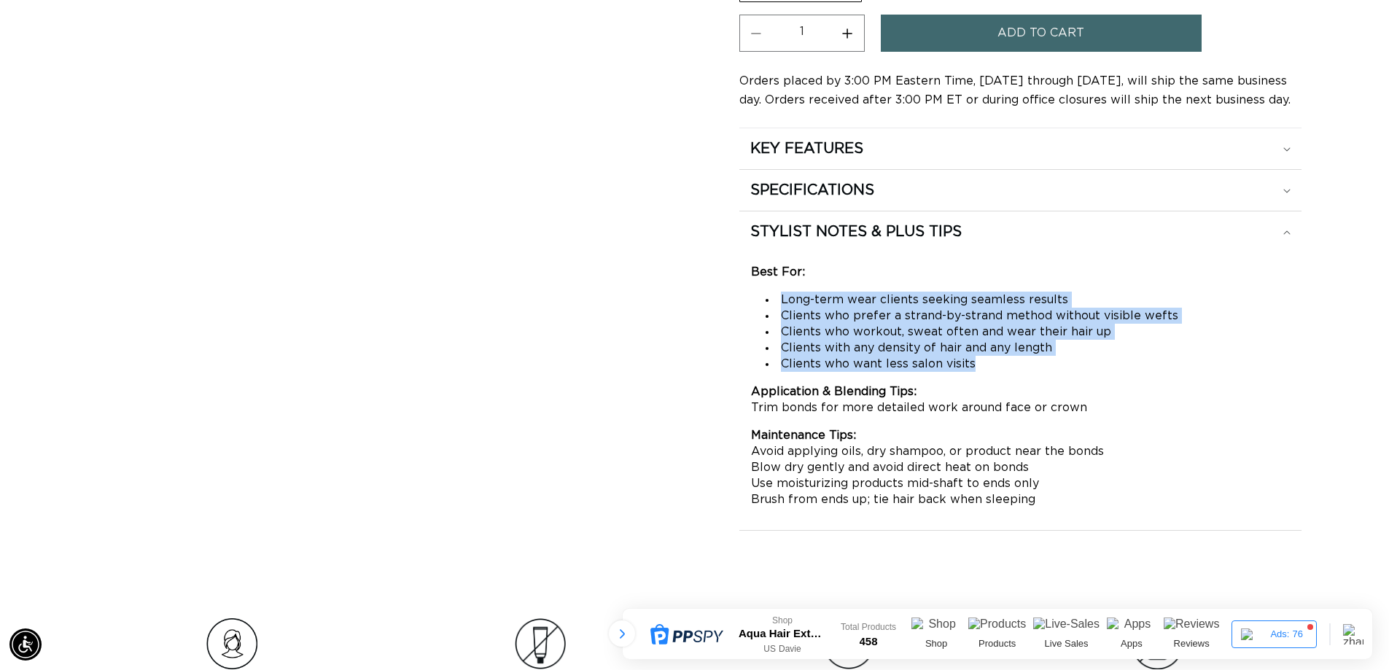
scroll to position [0, 0]
drag, startPoint x: 782, startPoint y: 297, endPoint x: 1029, endPoint y: 357, distance: 254.4
click at [1029, 357] on ul "Long-term wear clients seeking seamless results Clients who prefer a strand-by-…" at bounding box center [1020, 332] width 539 height 80
copy ul "Long-term wear clients seeking seamless results Clients who prefer a strand-by-…"
